Goal: Task Accomplishment & Management: Manage account settings

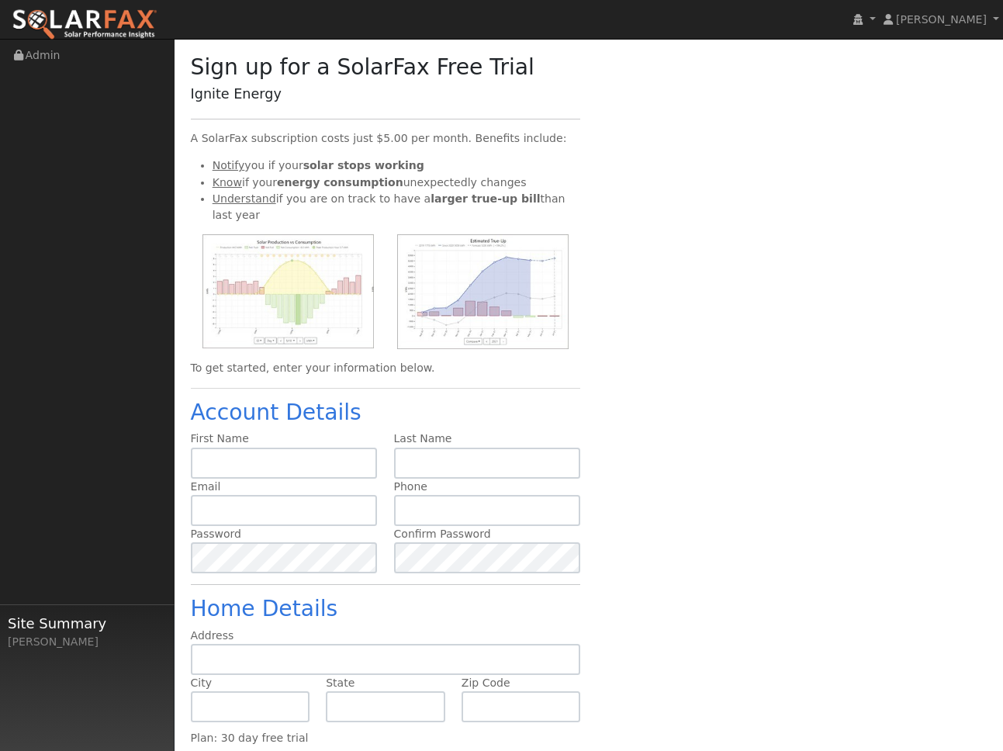
scroll to position [99, 0]
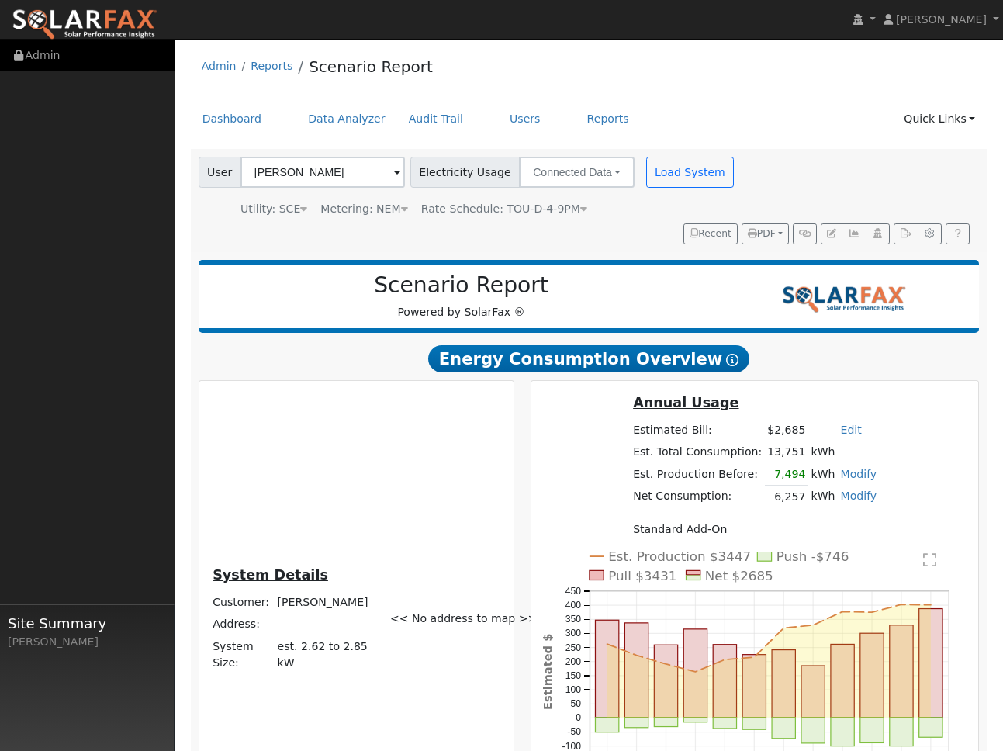
click at [63, 42] on link "Admin" at bounding box center [87, 56] width 175 height 32
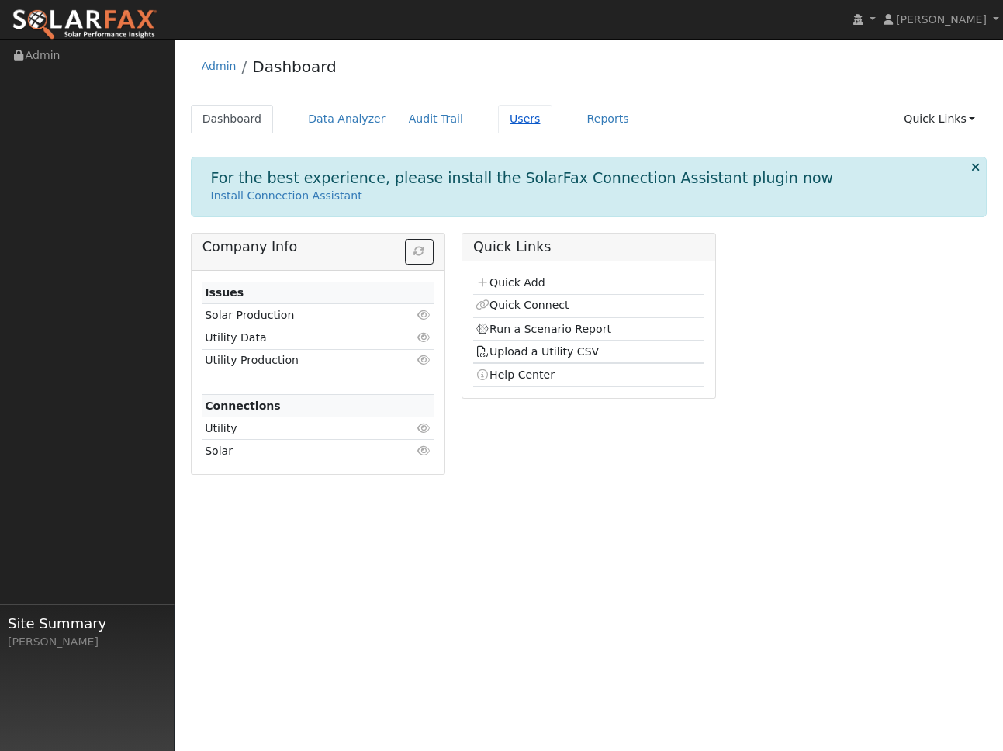
click at [520, 115] on link "Users" at bounding box center [525, 119] width 54 height 29
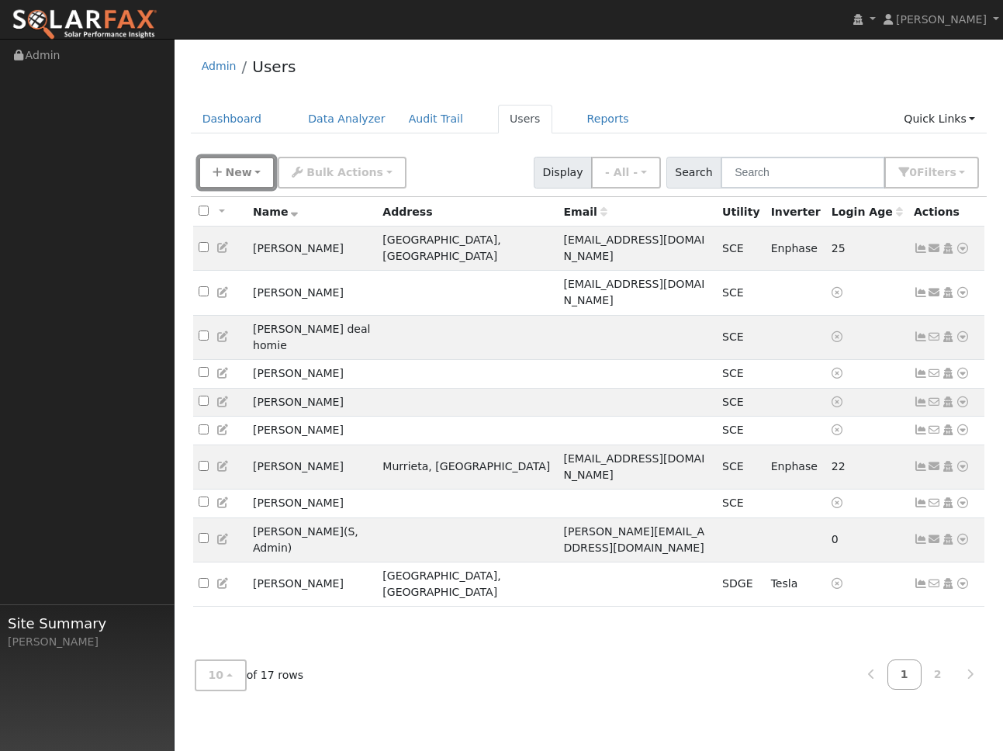
click at [247, 172] on span "New" at bounding box center [238, 172] width 26 height 12
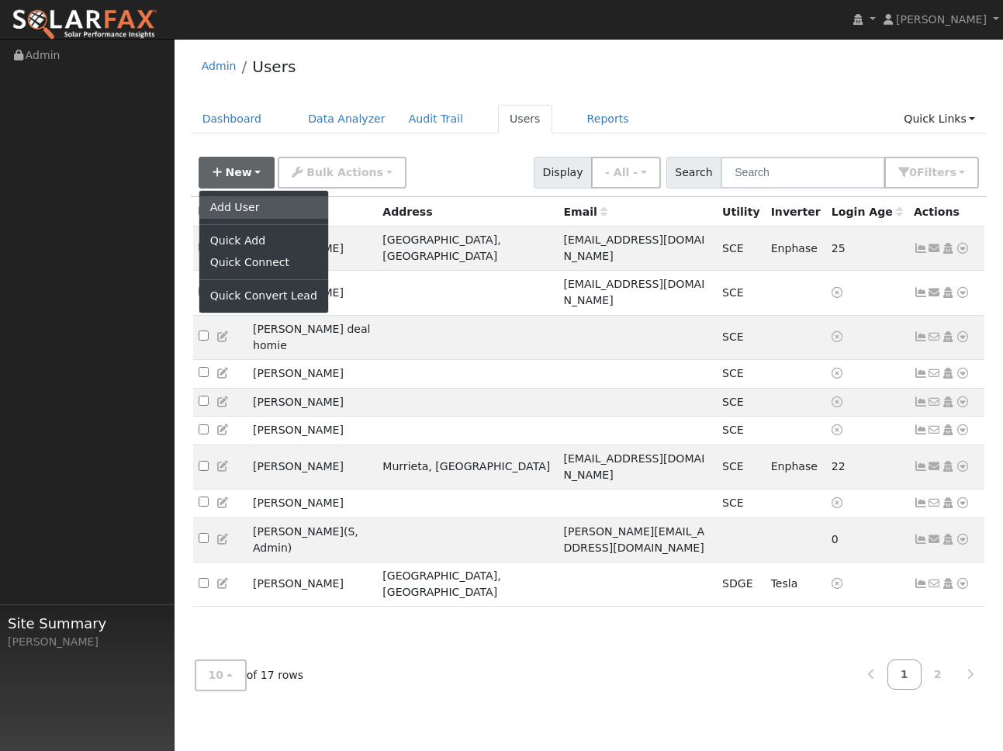
click at [230, 212] on link "Add User" at bounding box center [263, 207] width 129 height 22
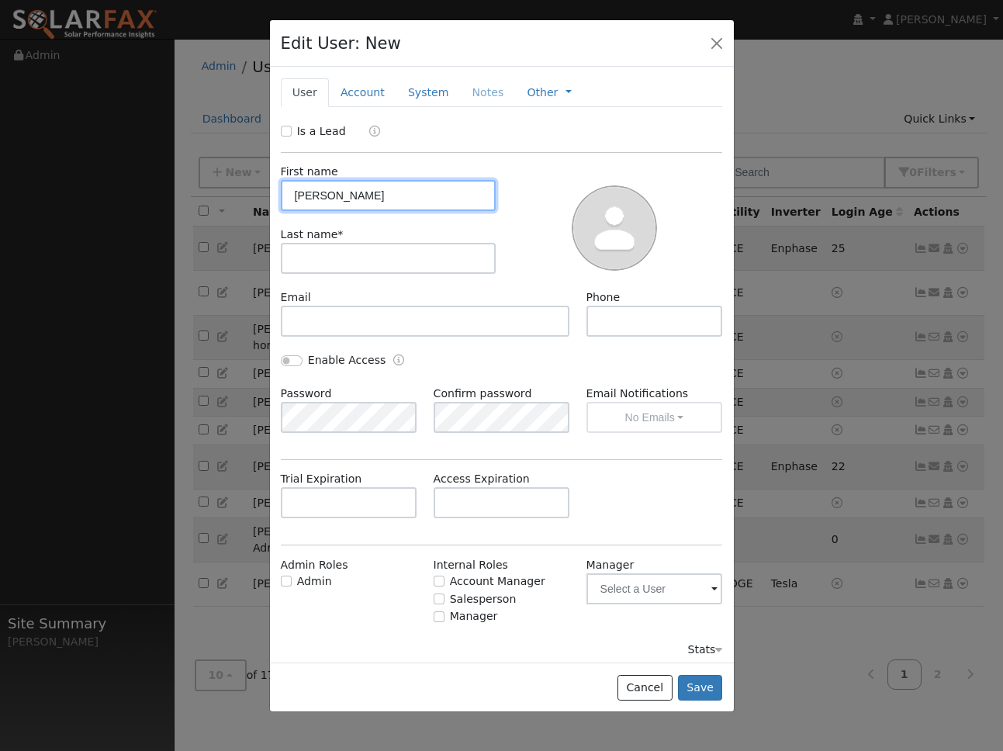
type input "Andrew"
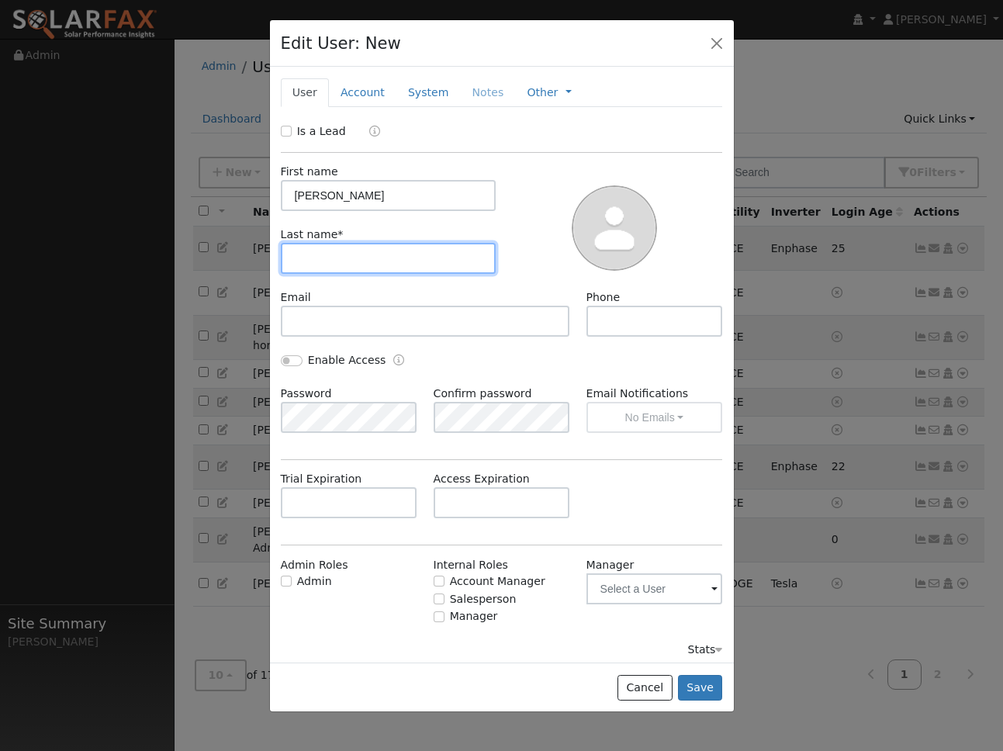
click at [346, 273] on input "text" at bounding box center [389, 258] width 216 height 31
paste input "Neuhaus"
type input "Neuhaus"
click at [363, 292] on div "Email" at bounding box center [425, 312] width 306 height 47
click at [708, 692] on button "Save" at bounding box center [700, 688] width 45 height 26
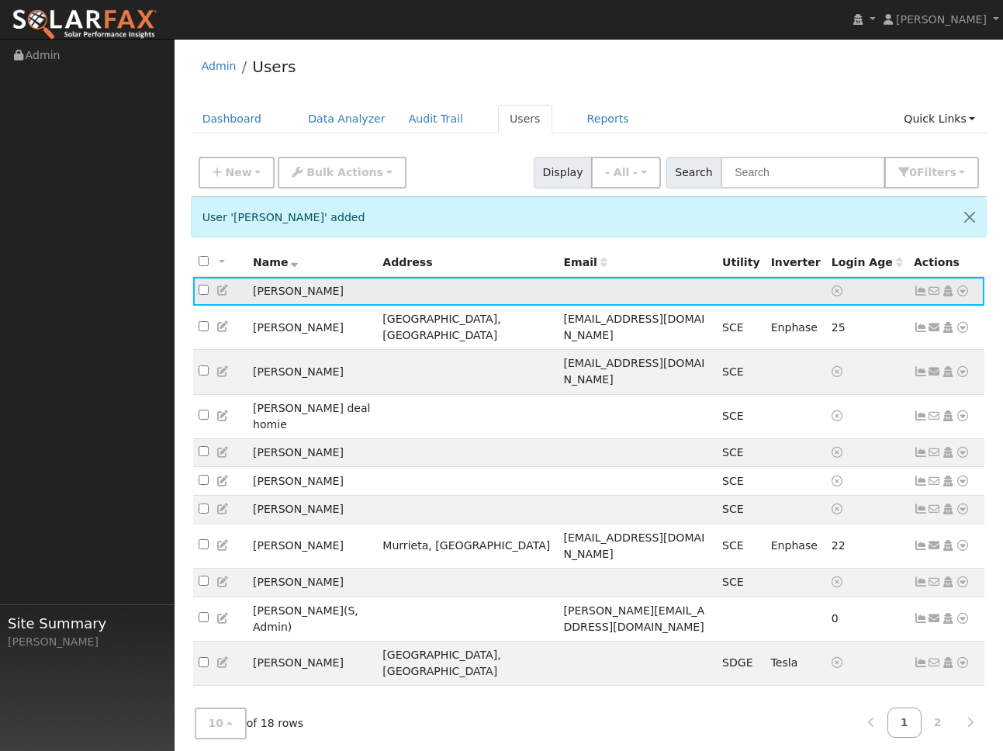
click at [962, 294] on icon at bounding box center [963, 290] width 14 height 11
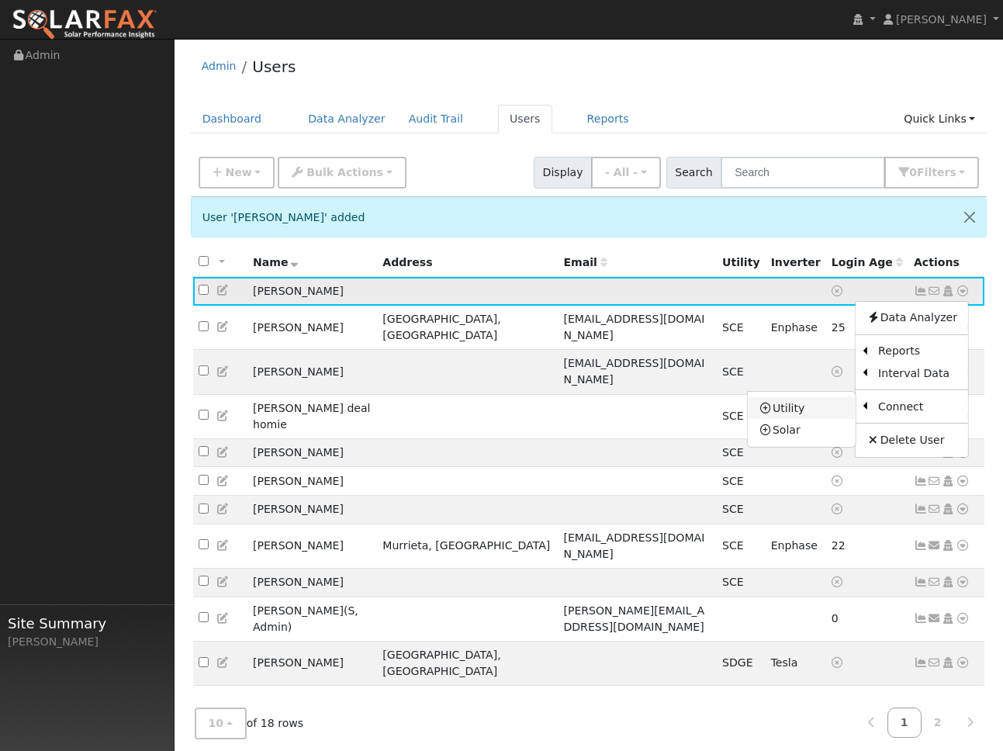
click at [815, 406] on link "Utility" at bounding box center [802, 408] width 108 height 22
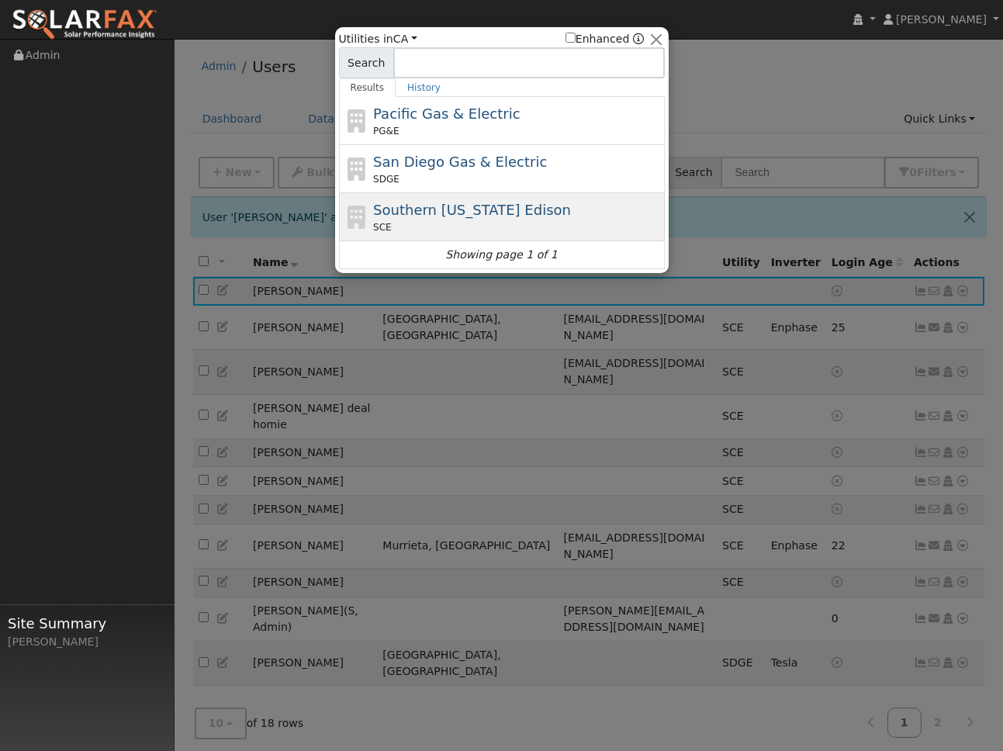
click at [472, 213] on span "Southern California Edison" at bounding box center [472, 210] width 198 height 16
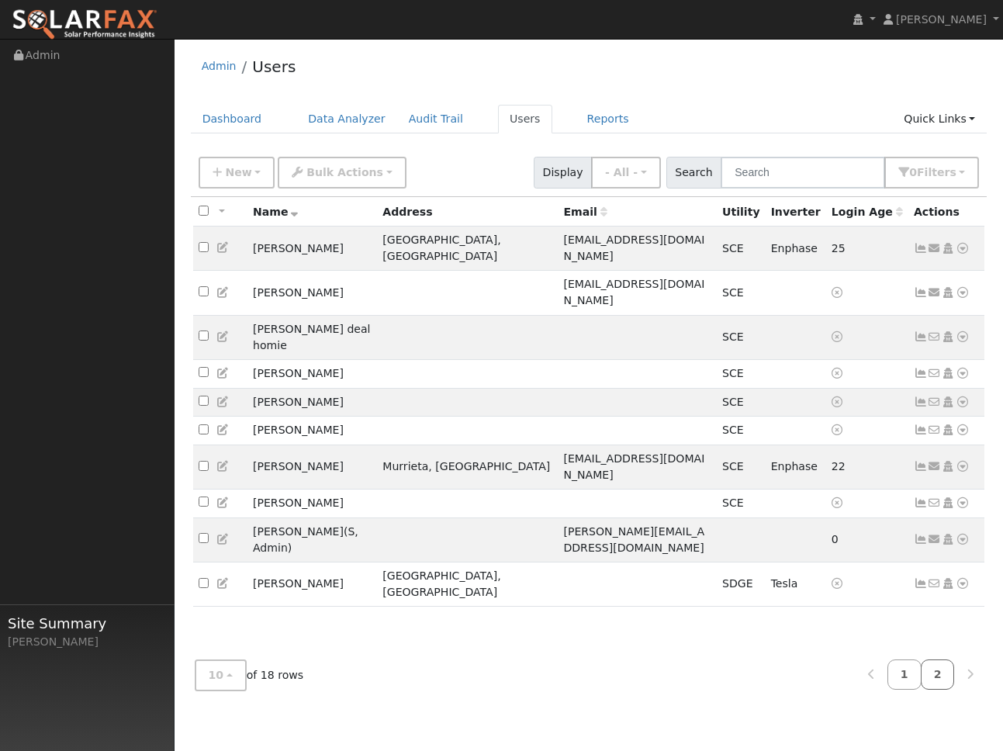
click at [930, 682] on link "2" at bounding box center [938, 674] width 34 height 30
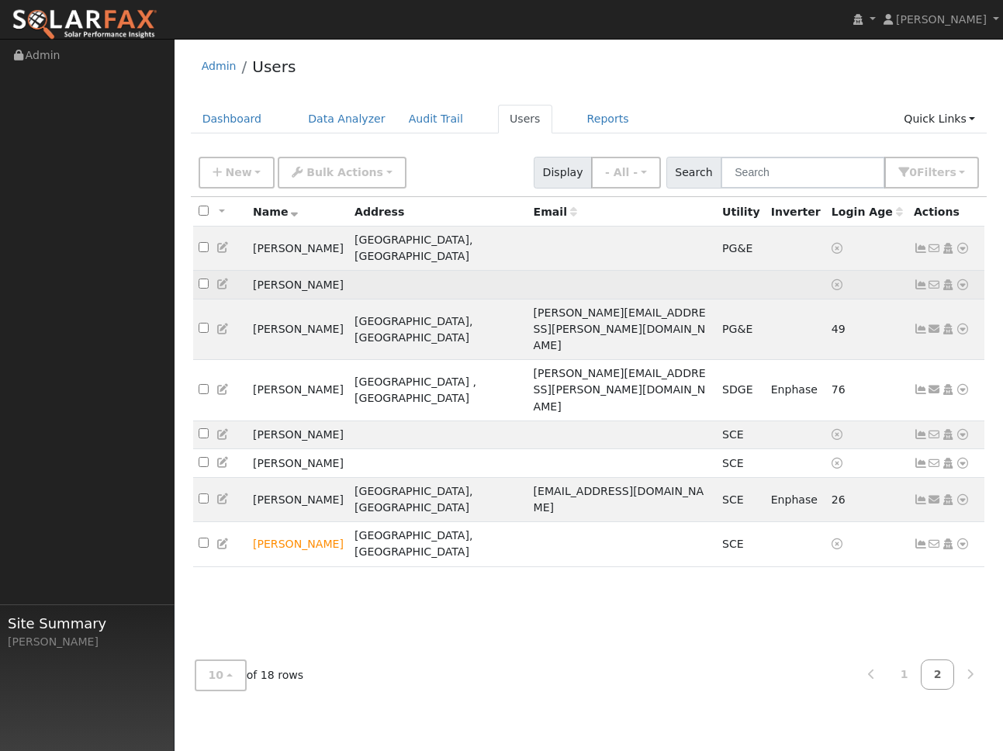
click at [915, 279] on icon at bounding box center [921, 284] width 14 height 11
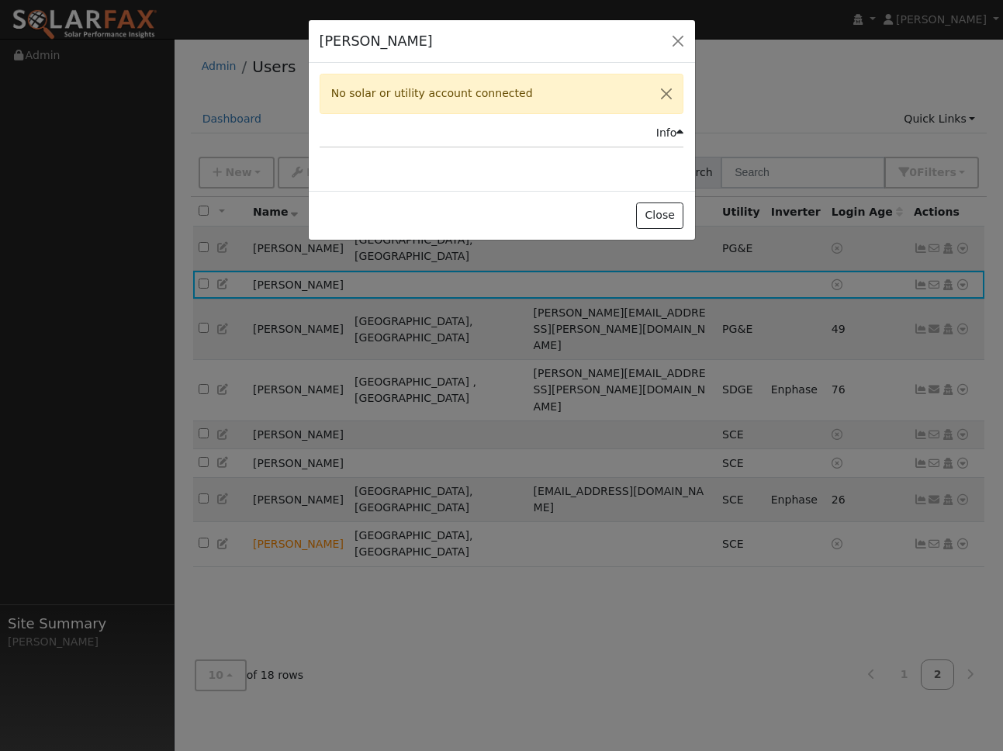
click at [667, 29] on div "[PERSON_NAME] Default Account Default Account Primary Account" at bounding box center [502, 41] width 386 height 43
click at [674, 43] on button "button" at bounding box center [678, 41] width 22 height 22
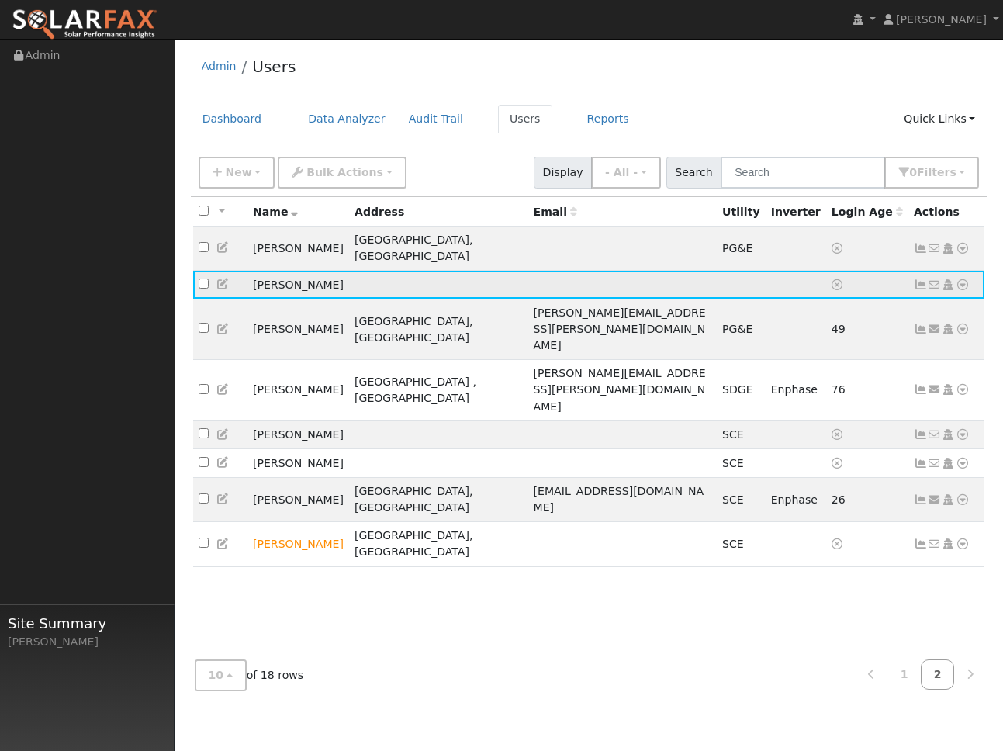
click at [960, 279] on icon at bounding box center [963, 284] width 14 height 11
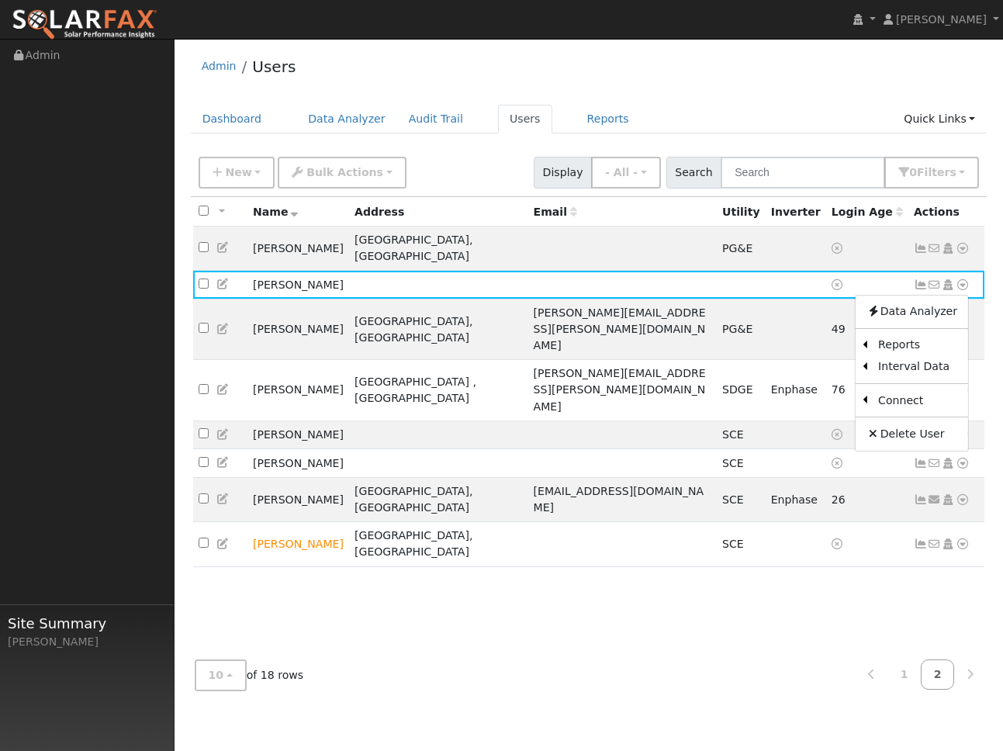
click at [794, 521] on div "All None All on page None on page Name Address Email Utility Inverter Login Age…" at bounding box center [589, 422] width 797 height 451
click at [477, 605] on div "All None All on page None on page Name Address Email Utility Inverter Login Age…" at bounding box center [589, 422] width 797 height 451
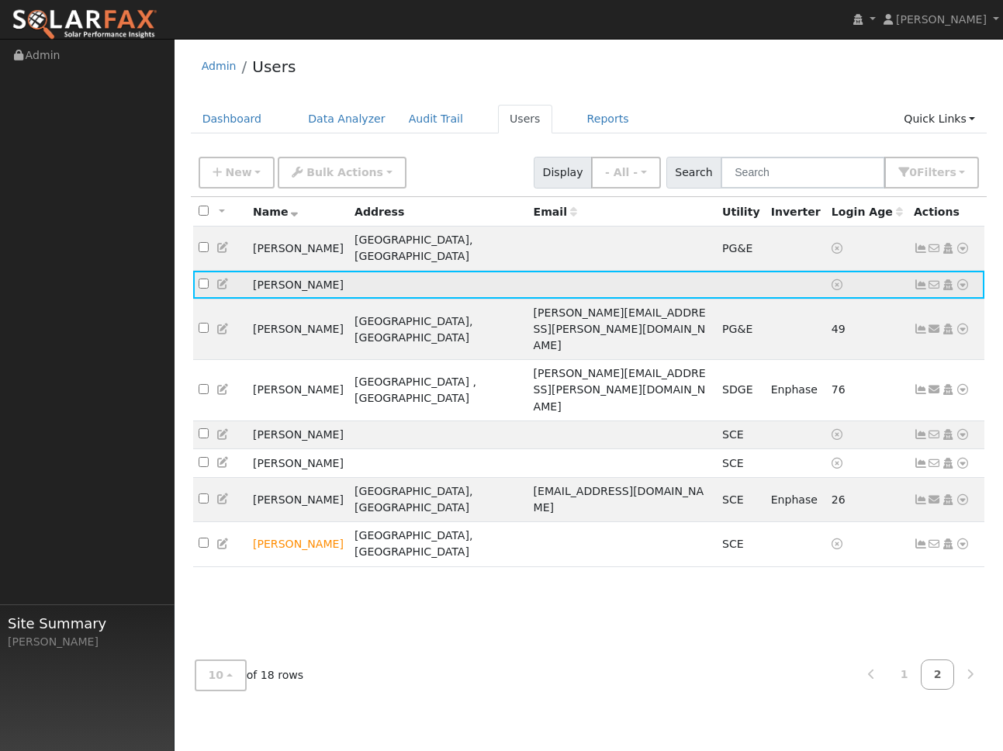
click at [933, 279] on icon at bounding box center [935, 284] width 14 height 11
click at [950, 279] on icon at bounding box center [948, 284] width 14 height 11
